Goal: Find specific page/section: Find specific page/section

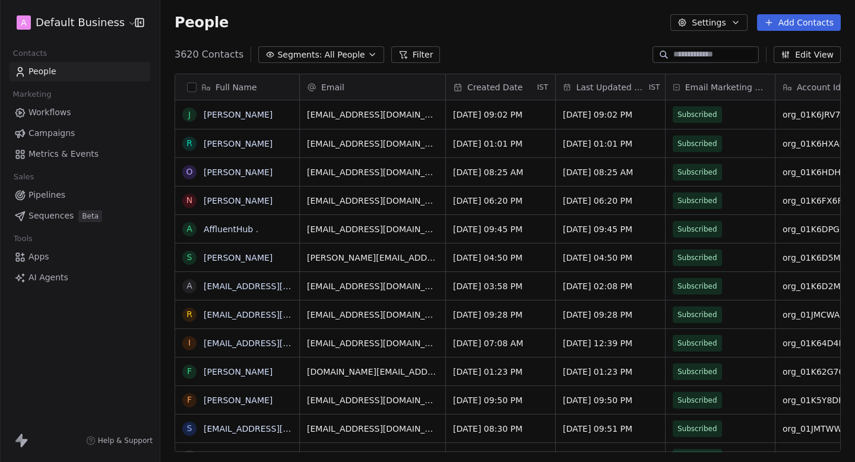
scroll to position [407, 695]
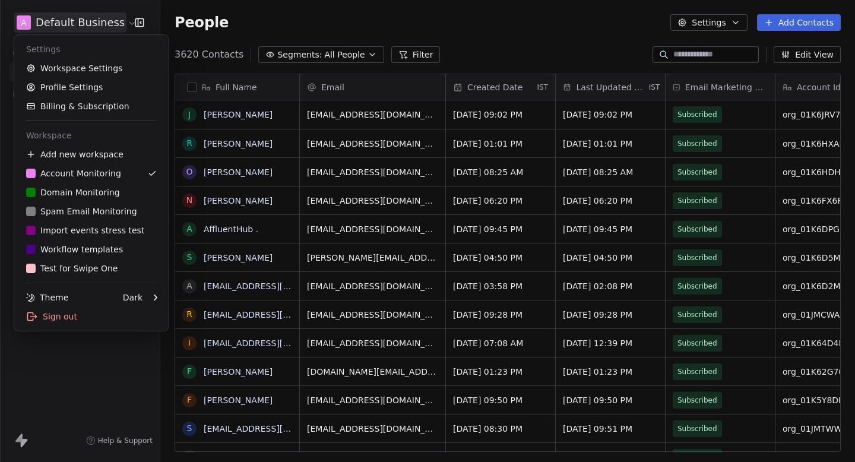
click at [89, 13] on html "A Default Business Contacts People Marketing Workflows Campaigns Metrics & Even…" at bounding box center [427, 231] width 855 height 462
click at [86, 195] on div "D Domain Monitoring" at bounding box center [73, 193] width 94 height 12
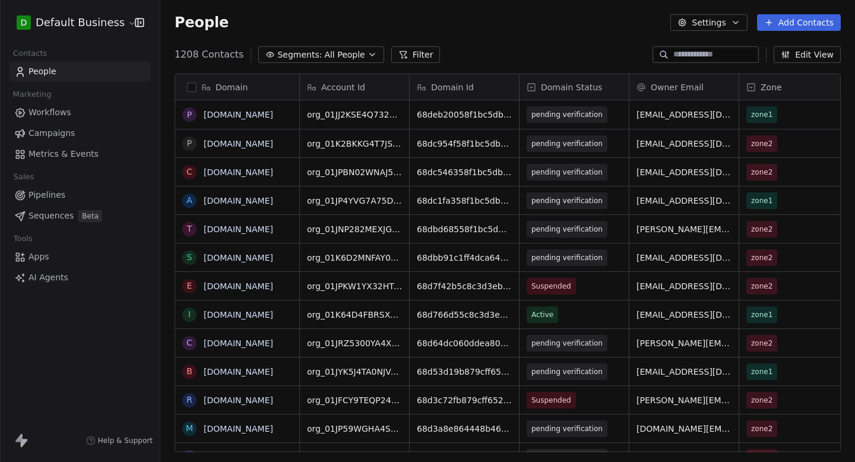
scroll to position [407, 695]
click at [677, 49] on input at bounding box center [715, 55] width 83 height 12
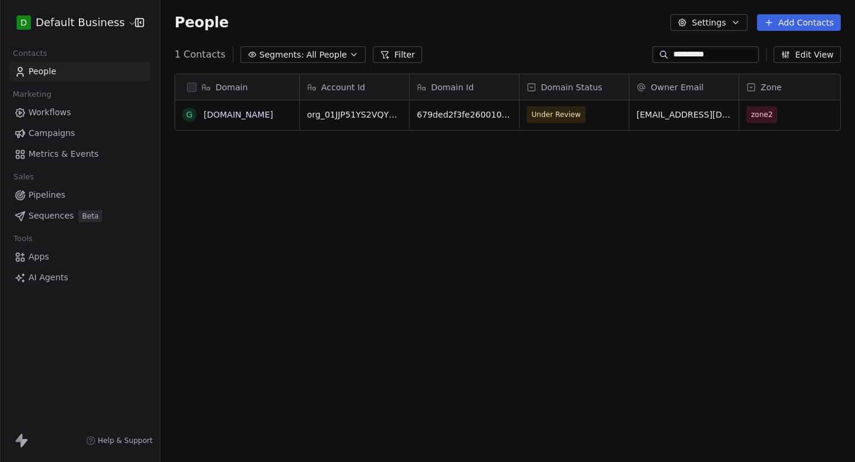
type input "**********"
click at [567, 113] on span "Under Review" at bounding box center [556, 115] width 49 height 12
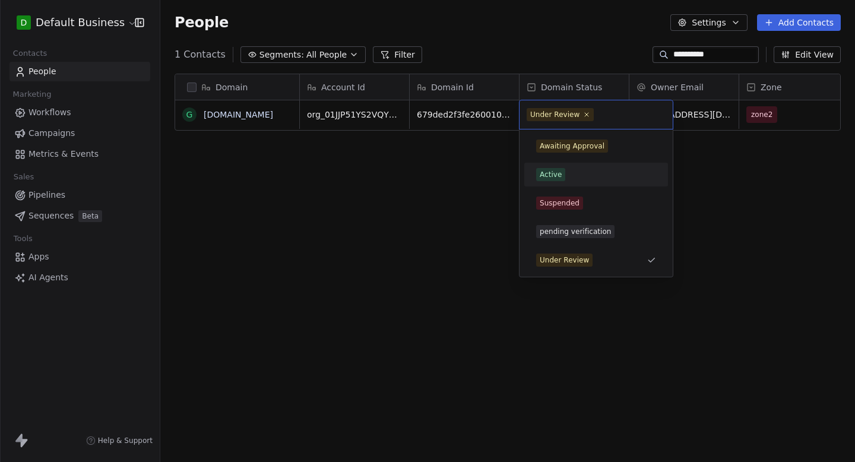
click at [570, 176] on div "Active" at bounding box center [596, 174] width 120 height 13
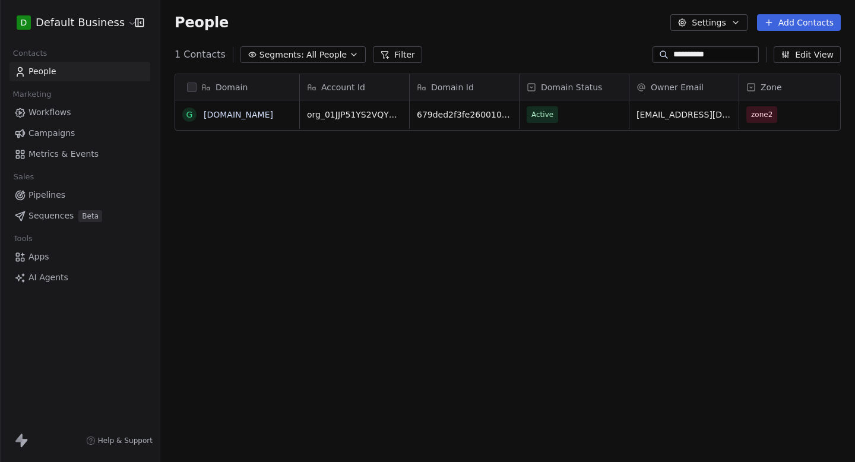
click at [449, 187] on div "Domain g [DOMAIN_NAME] Account Id Domain Id Domain Status Owner Email Zone Last…" at bounding box center [507, 267] width 695 height 407
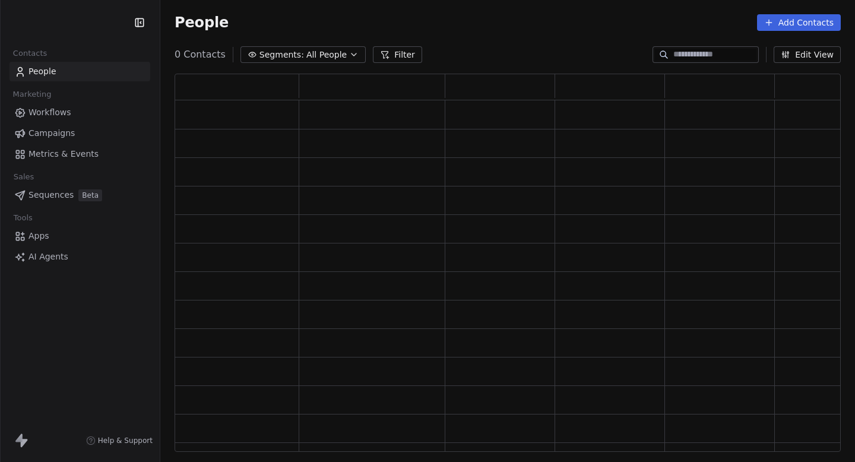
scroll to position [378, 666]
